Goal: Task Accomplishment & Management: Manage account settings

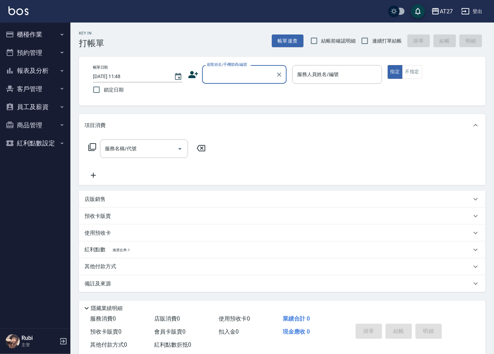
click at [53, 119] on button "商品管理" at bounding box center [35, 125] width 65 height 18
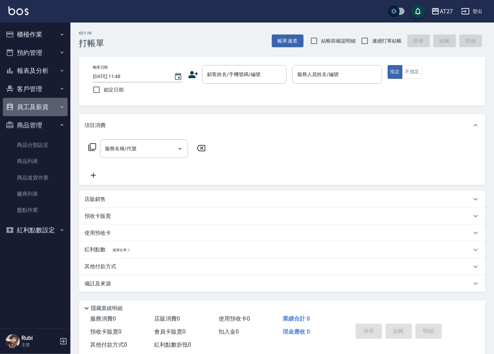
click at [53, 111] on button "員工及薪資" at bounding box center [35, 107] width 65 height 18
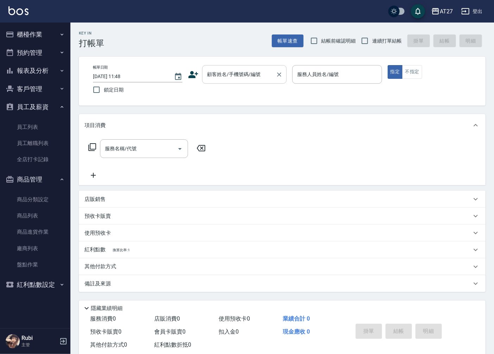
click at [232, 66] on div "顧客姓名/手機號碼/編號" at bounding box center [244, 74] width 85 height 19
click at [55, 93] on button "客戶管理" at bounding box center [35, 89] width 65 height 18
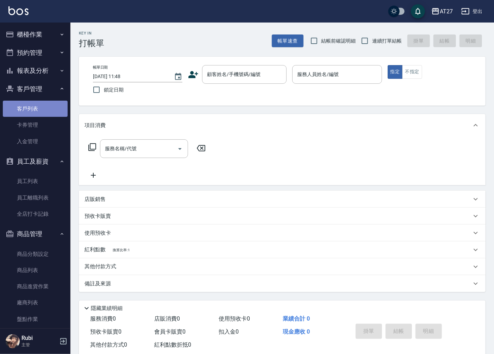
click at [52, 112] on link "客戶列表" at bounding box center [35, 109] width 65 height 16
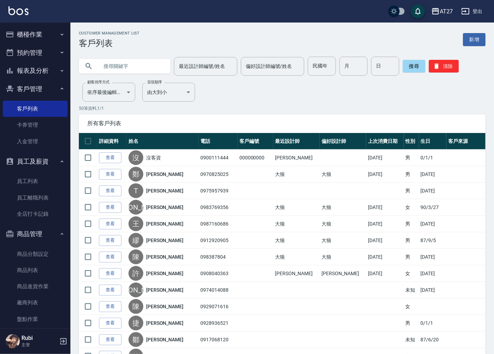
click at [141, 67] on input "text" at bounding box center [132, 66] width 66 height 19
type input "0989313712"
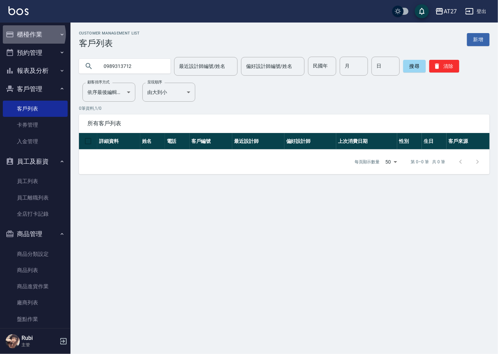
click at [32, 34] on button "櫃檯作業" at bounding box center [35, 34] width 65 height 18
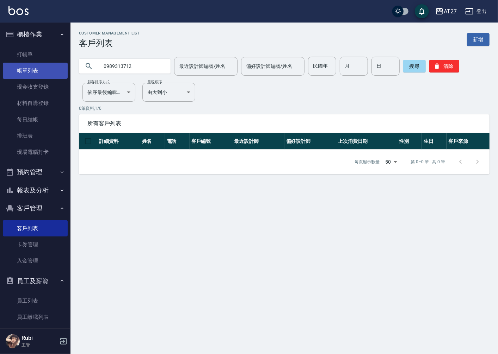
click at [48, 66] on link "帳單列表" at bounding box center [35, 71] width 65 height 16
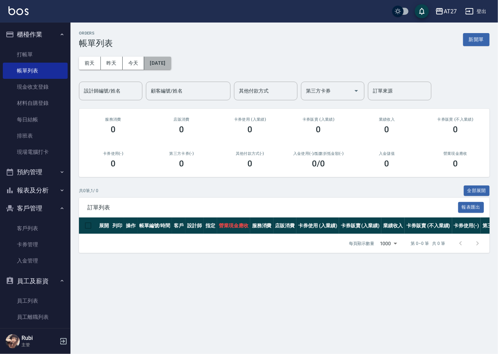
click at [167, 64] on button "[DATE]" at bounding box center [157, 63] width 27 height 13
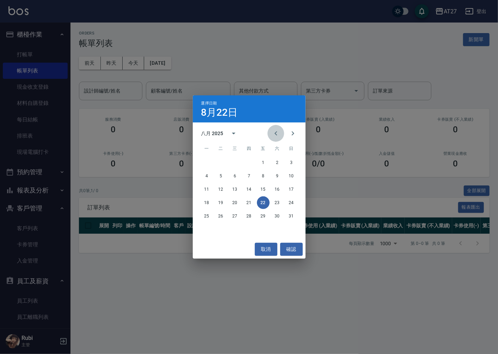
click at [272, 137] on icon "Previous month" at bounding box center [276, 133] width 8 height 8
click at [280, 178] on button "12" at bounding box center [277, 176] width 13 height 13
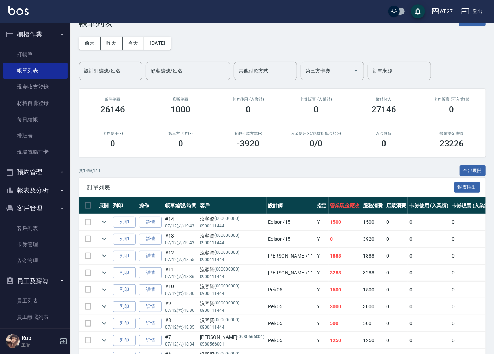
scroll to position [39, 0]
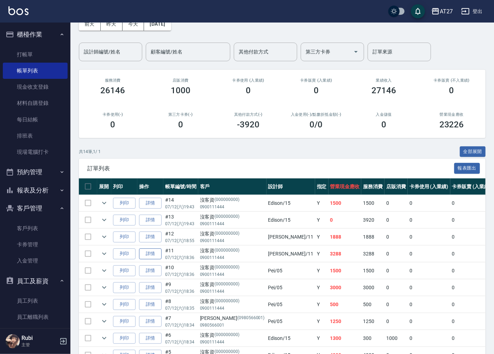
click at [157, 258] on link "詳情" at bounding box center [150, 254] width 23 height 11
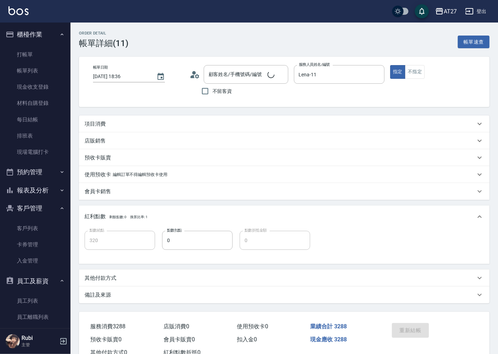
type input "[DATE] 18:36"
type input "Lena-11"
type input "320"
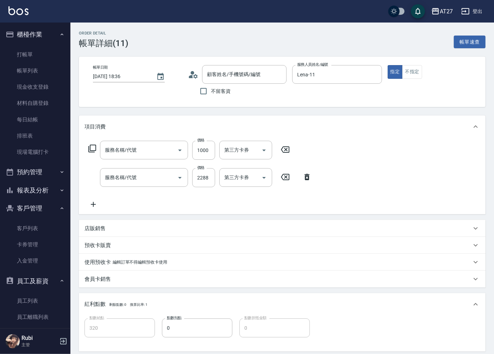
type input "沒客資/0900111444/000000000"
type input "自購二段(608)"
type input "染髮(501)"
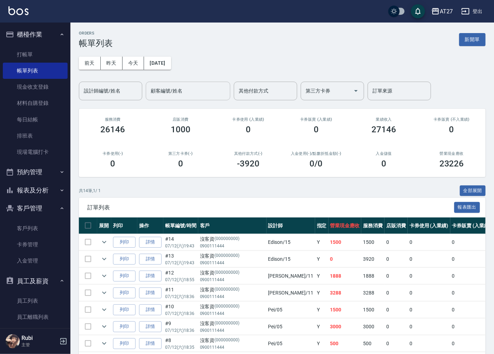
click at [173, 94] on input "顧客編號/姓名" at bounding box center [188, 91] width 78 height 12
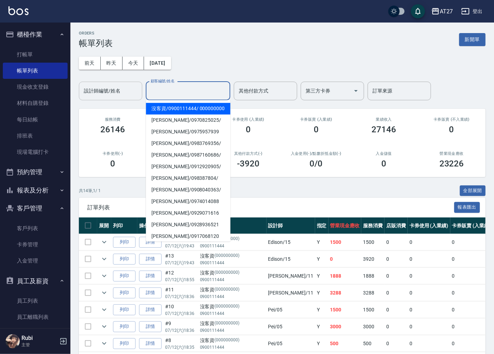
click at [131, 95] on input "設計師編號/姓名" at bounding box center [110, 91] width 57 height 12
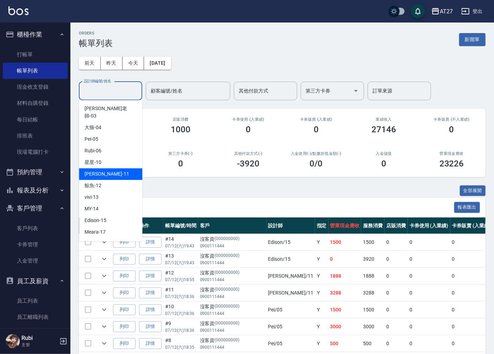
click at [114, 168] on div "[PERSON_NAME] -11" at bounding box center [110, 174] width 63 height 12
type input "Lena-11"
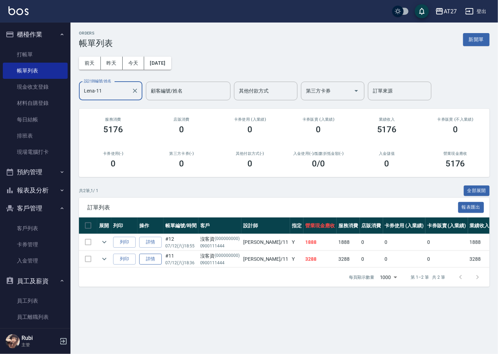
click at [160, 262] on link "詳情" at bounding box center [150, 259] width 23 height 11
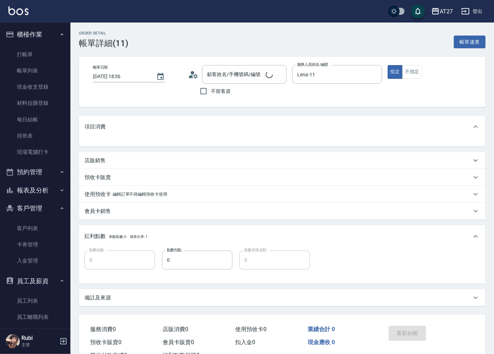
type input "沒客資/0900111444/000000000"
type input "320"
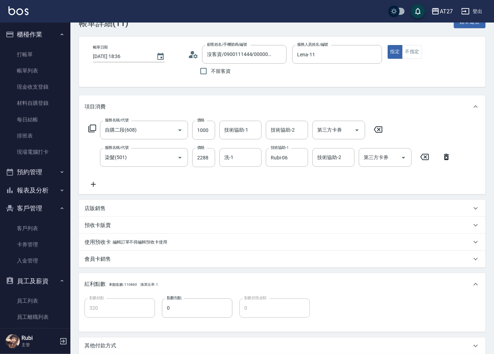
scroll to position [39, 0]
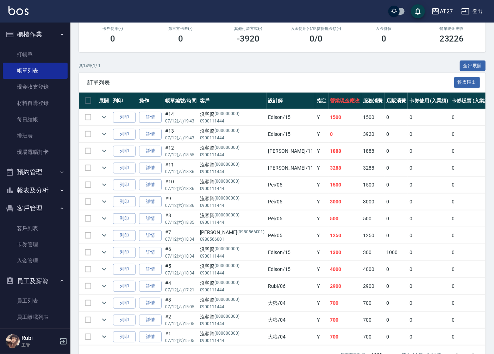
scroll to position [111, 0]
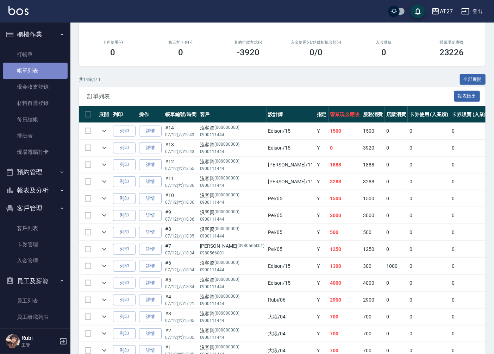
click at [43, 66] on link "帳單列表" at bounding box center [35, 71] width 65 height 16
click at [53, 71] on link "帳單列表" at bounding box center [35, 71] width 65 height 16
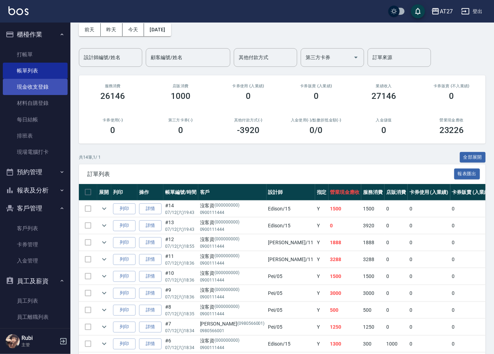
scroll to position [33, 0]
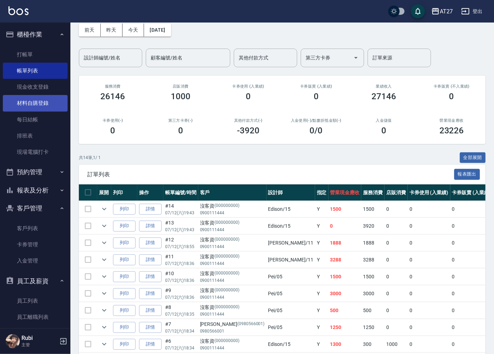
click at [44, 97] on link "材料自購登錄" at bounding box center [35, 103] width 65 height 16
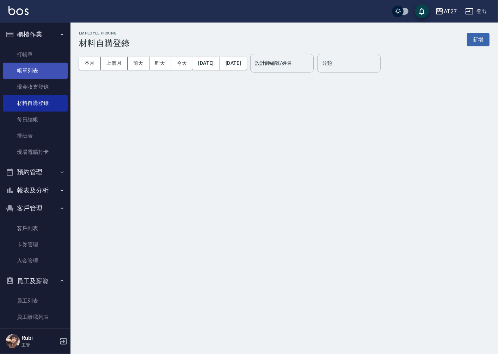
click at [52, 76] on link "帳單列表" at bounding box center [35, 71] width 65 height 16
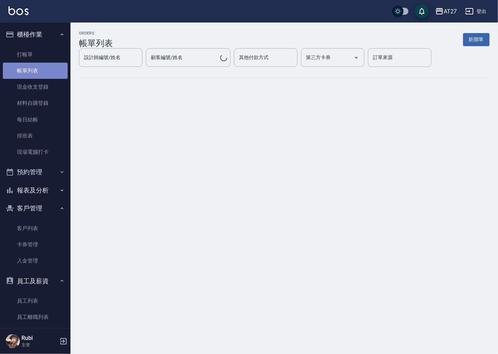
click at [56, 72] on link "帳單列表" at bounding box center [35, 71] width 65 height 16
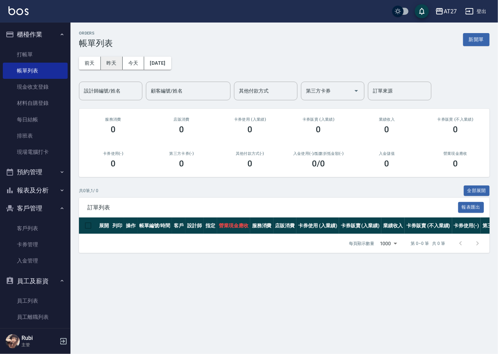
click at [114, 59] on button "昨天" at bounding box center [112, 63] width 22 height 13
